Goal: Task Accomplishment & Management: Manage account settings

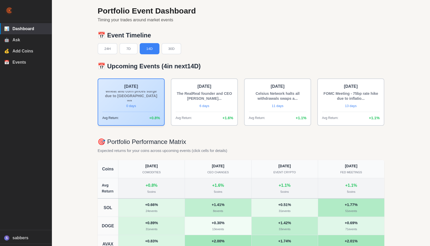
scroll to position [12, 0]
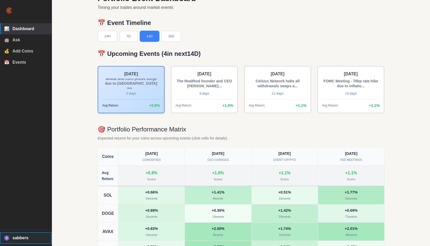
click at [22, 238] on span "sabbers" at bounding box center [29, 237] width 35 height 5
click at [27, 225] on span "Logout" at bounding box center [30, 225] width 35 height 4
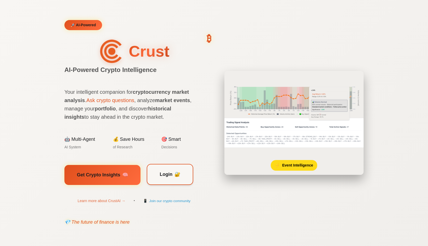
click at [165, 173] on span "Login" at bounding box center [166, 174] width 13 height 8
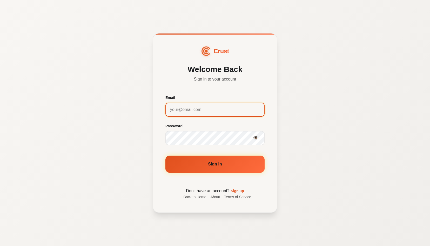
click at [193, 112] on input "Email" at bounding box center [214, 110] width 99 height 14
type input "sabbers@gmail.com"
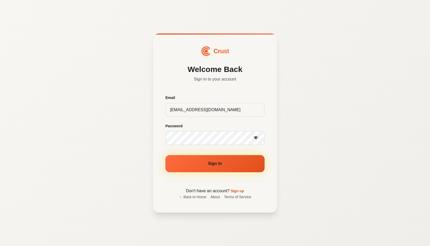
click at [210, 162] on button "Sign In" at bounding box center [214, 163] width 99 height 17
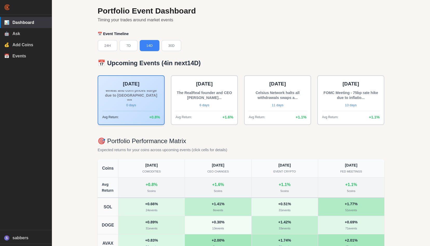
click at [7, 7] on img at bounding box center [7, 7] width 6 height 6
